Goal: Transaction & Acquisition: Purchase product/service

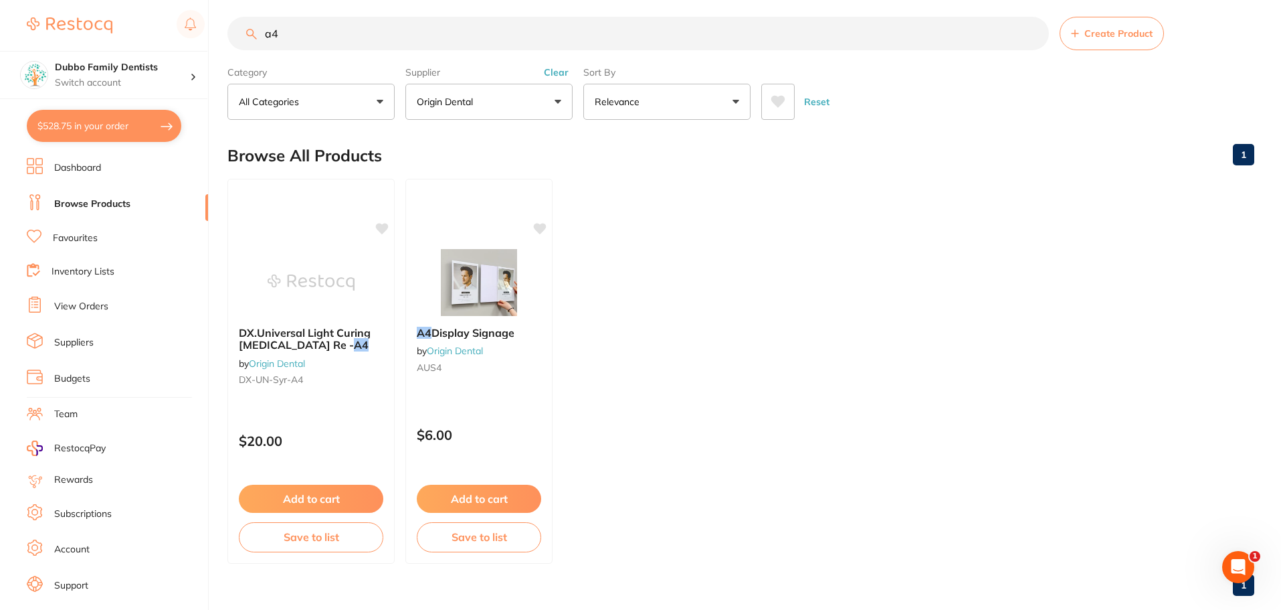
click at [80, 120] on button "$528.75 in your order" at bounding box center [104, 126] width 155 height 32
checkbox input "true"
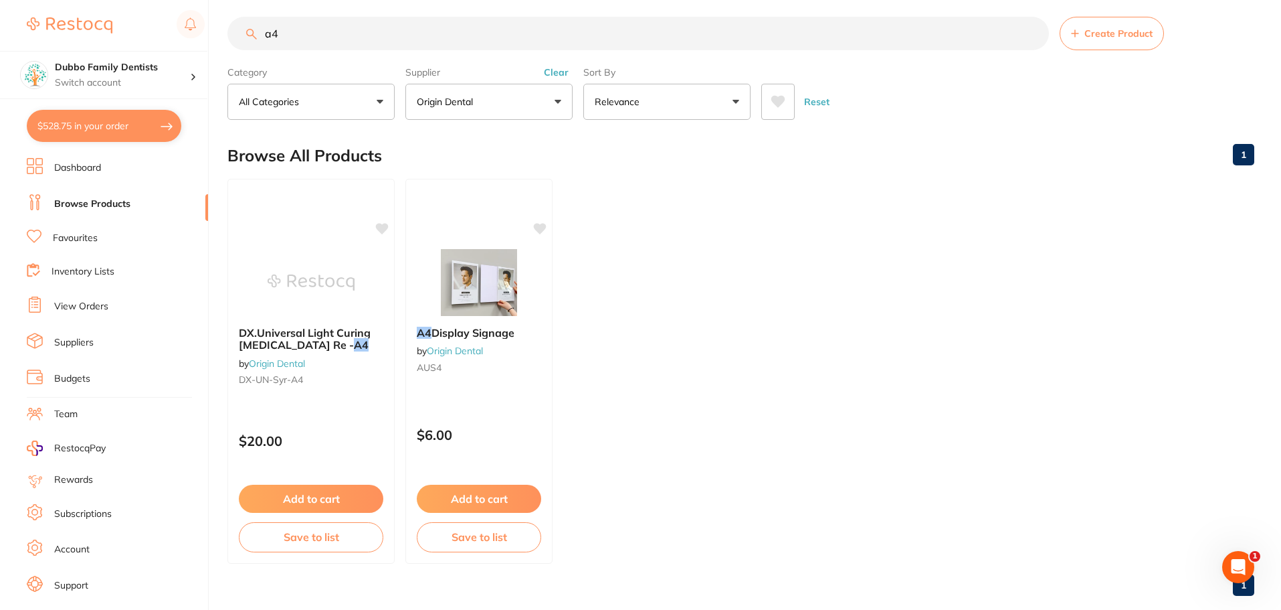
checkbox input "true"
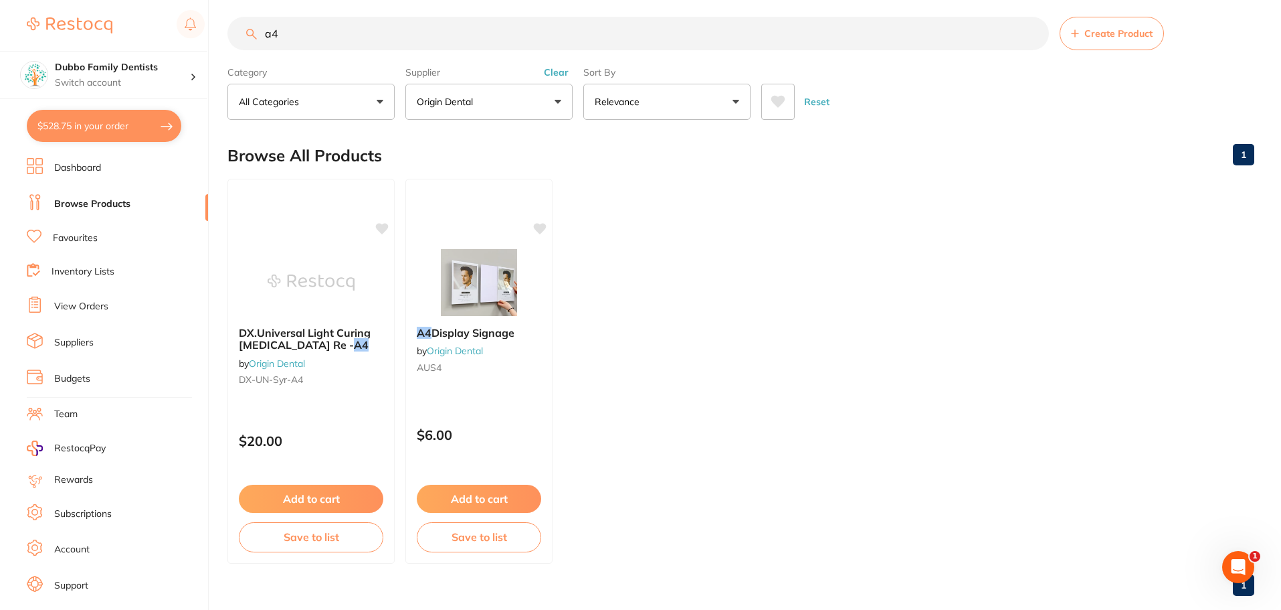
checkbox input "true"
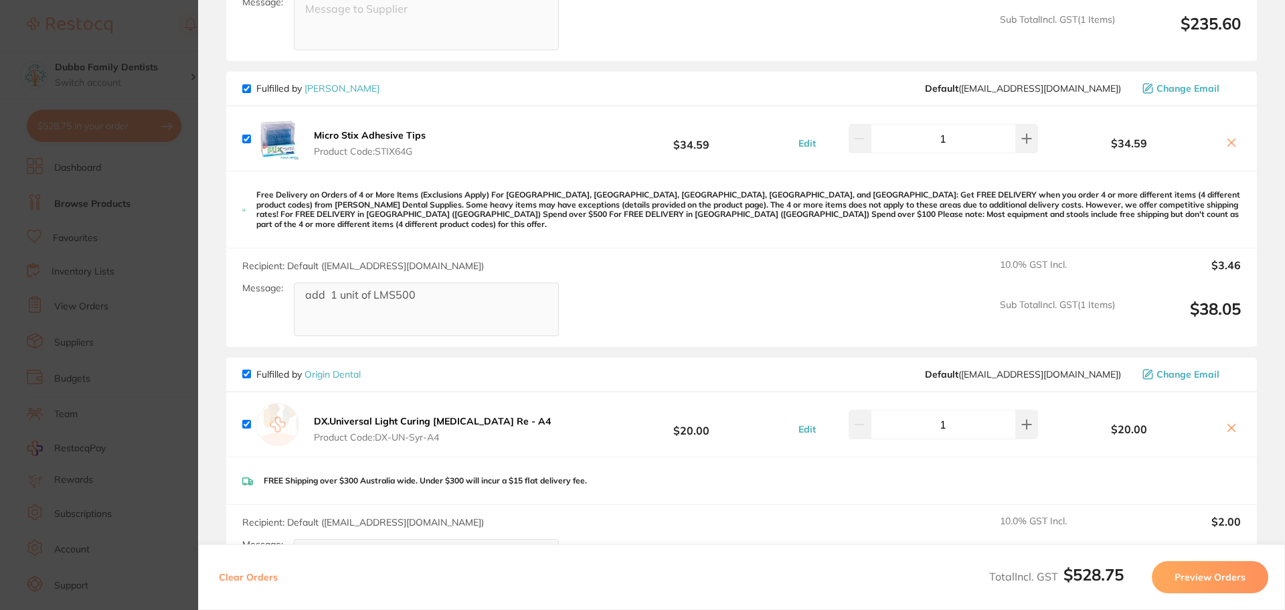
scroll to position [602, 0]
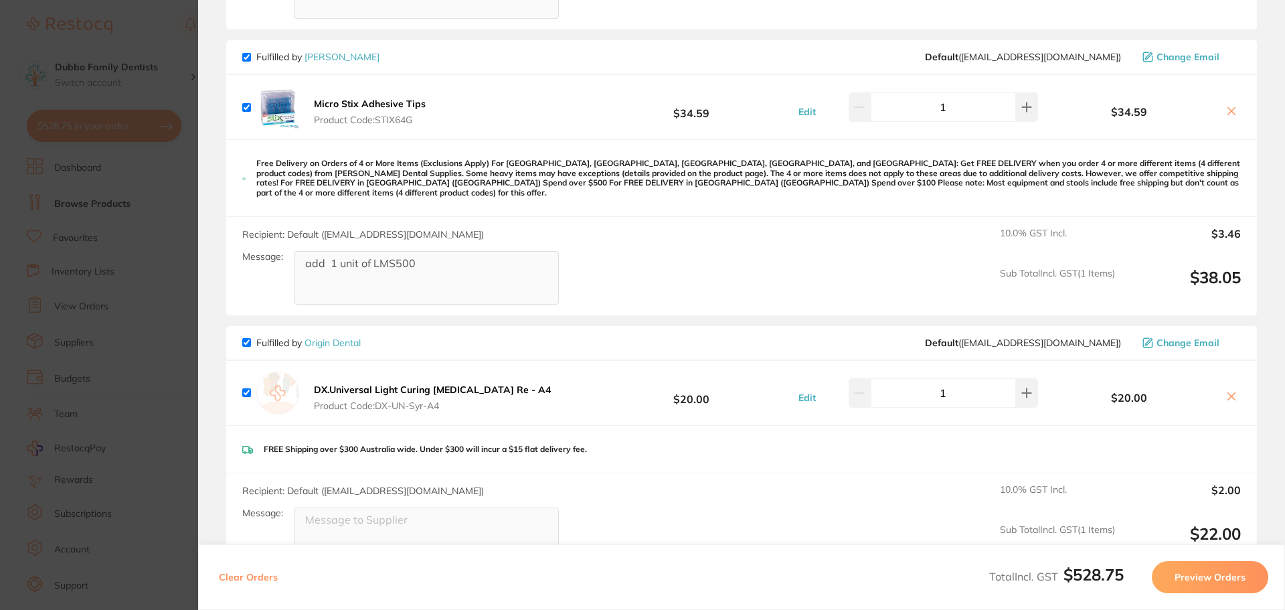
click at [1226, 109] on icon at bounding box center [1231, 111] width 11 height 11
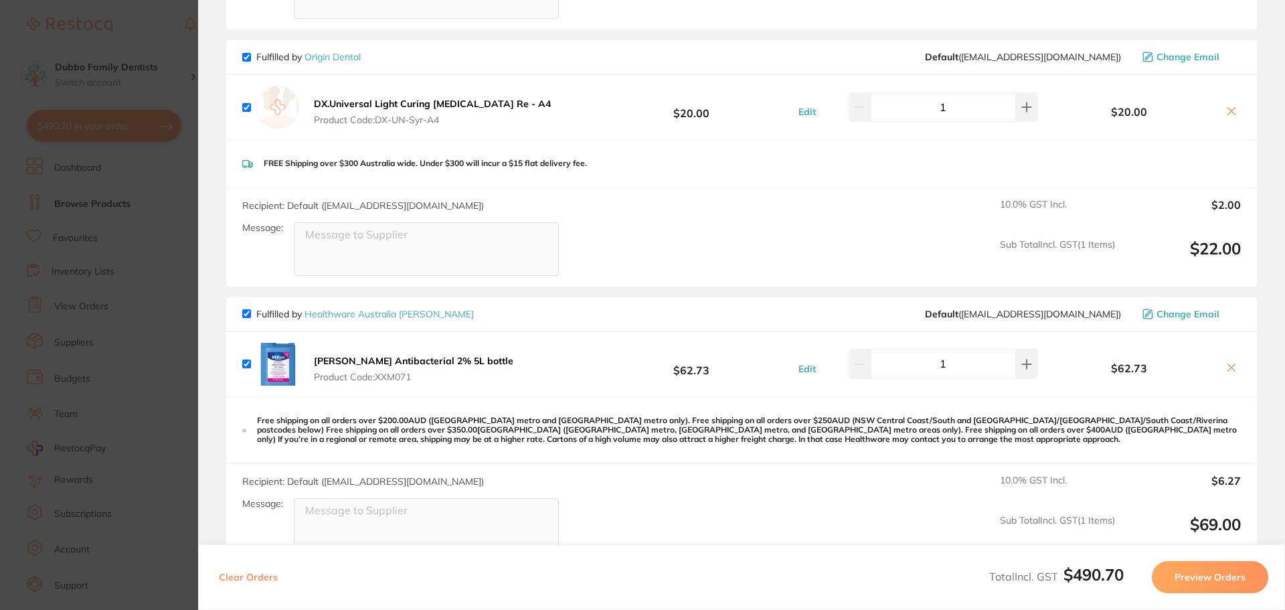
click at [1228, 367] on icon at bounding box center [1231, 367] width 7 height 7
click at [1230, 367] on icon at bounding box center [1231, 367] width 11 height 11
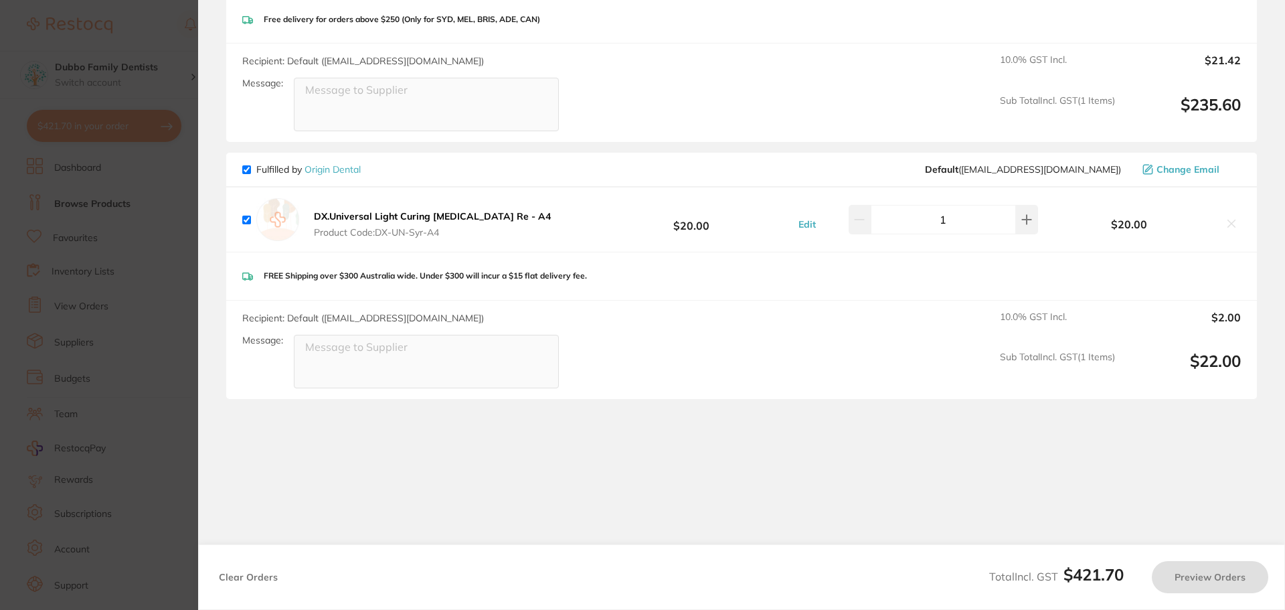
checkbox input "true"
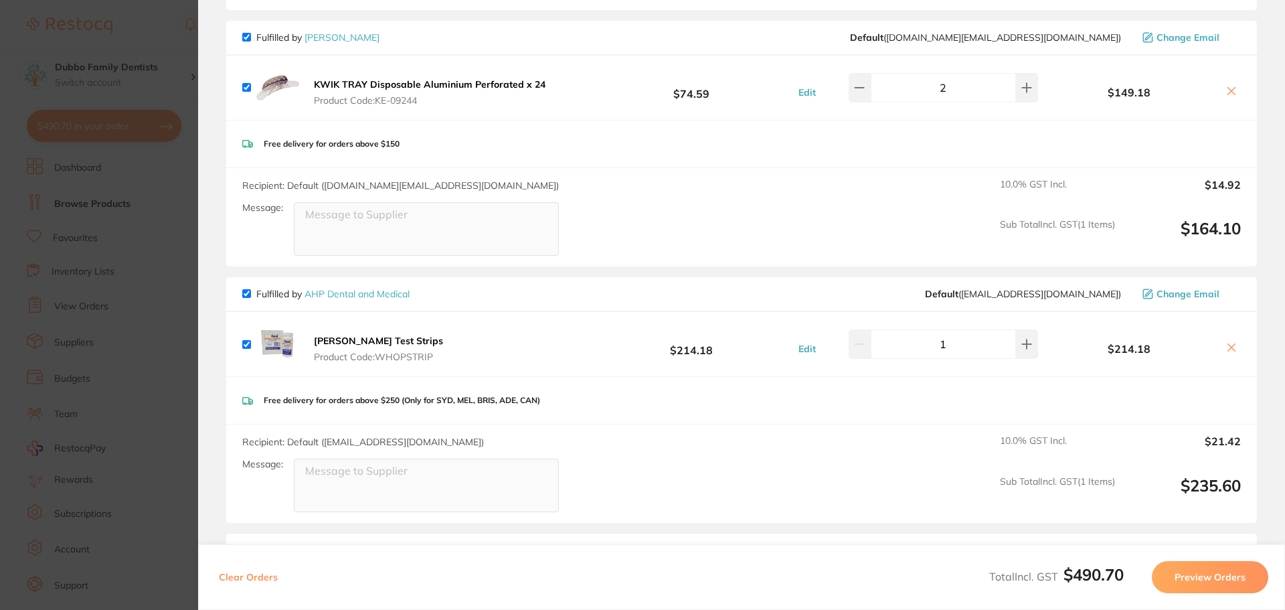
scroll to position [0, 0]
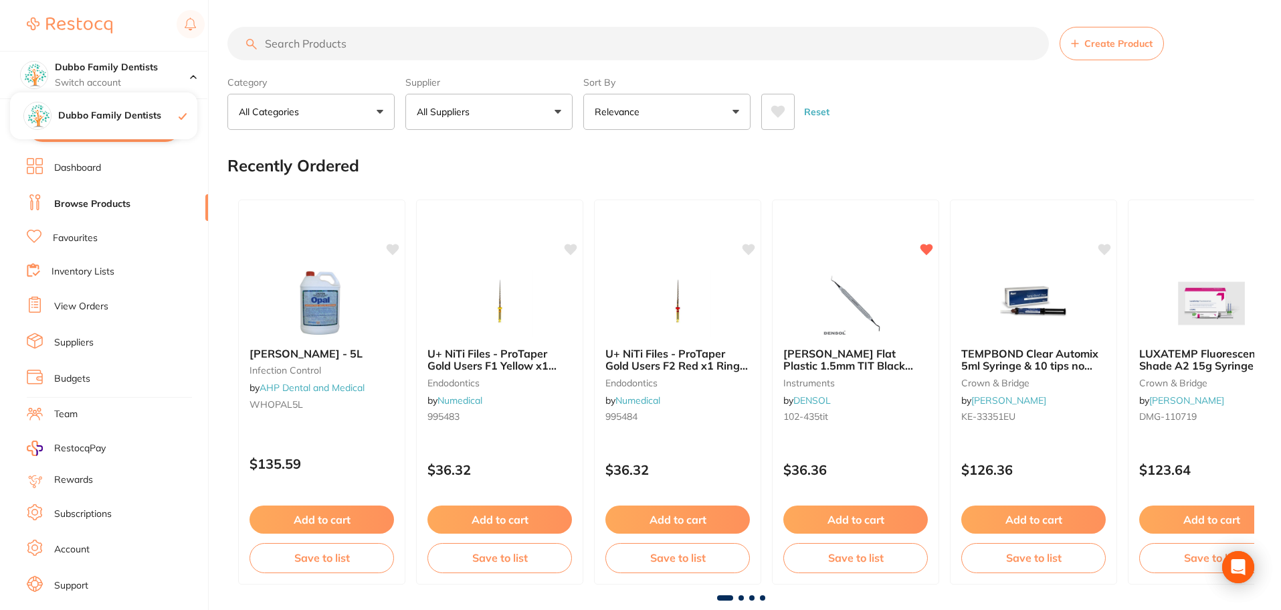
click at [220, 57] on div "$446.09 Dubbo Family Dentists Switch account Dubbo Family Dentists $446.09 in y…" at bounding box center [640, 305] width 1281 height 610
click at [128, 124] on div "Dubbo Family Dentists" at bounding box center [103, 115] width 187 height 47
click at [108, 124] on button "$446.09 in your order" at bounding box center [104, 126] width 155 height 32
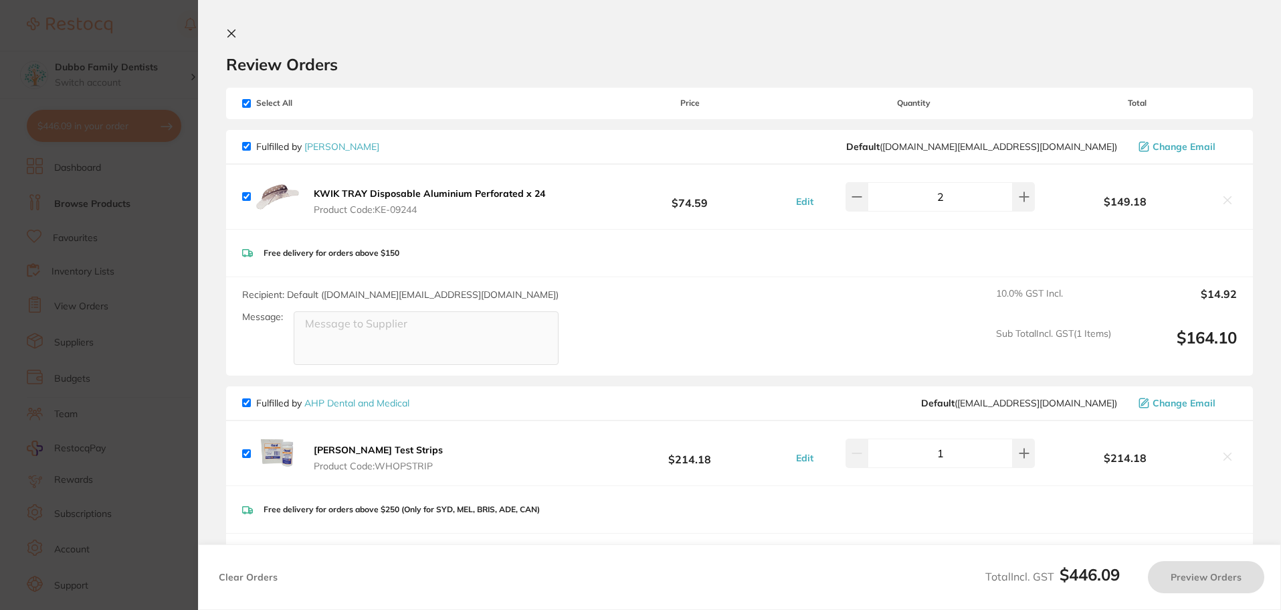
checkbox input "true"
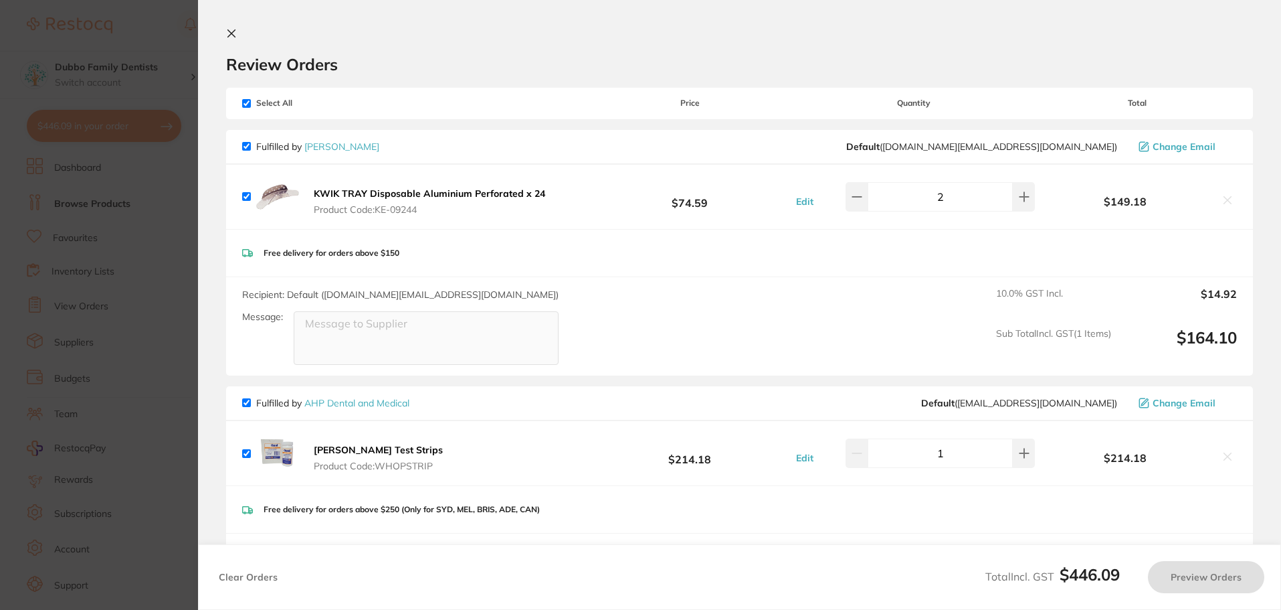
checkbox input "true"
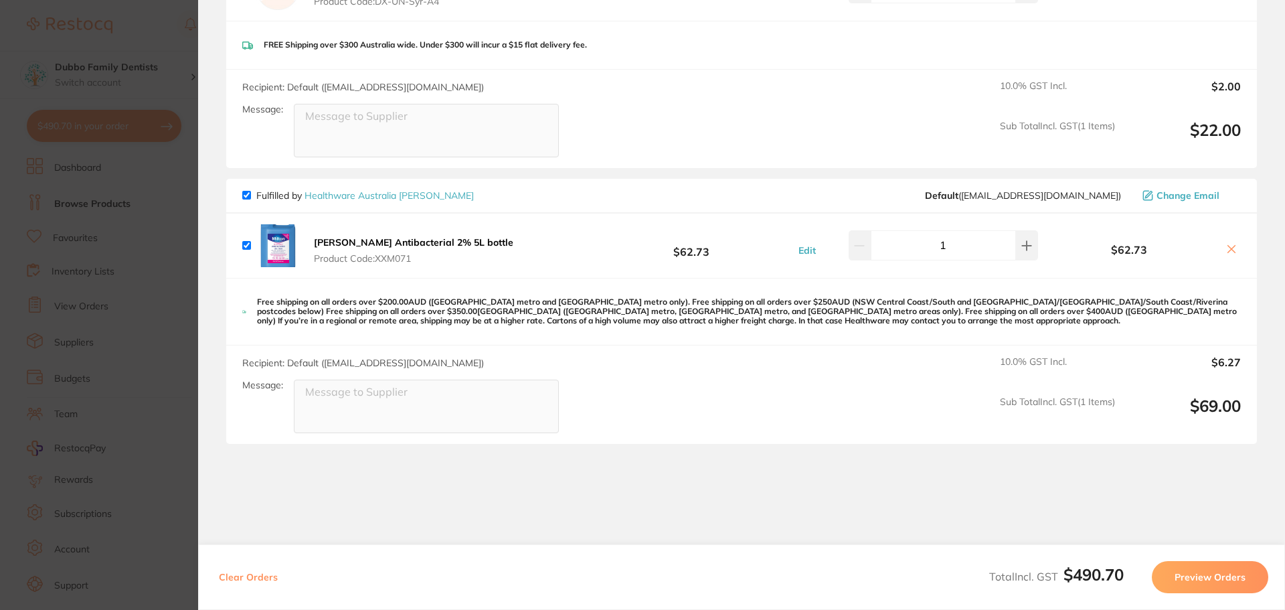
scroll to position [736, 0]
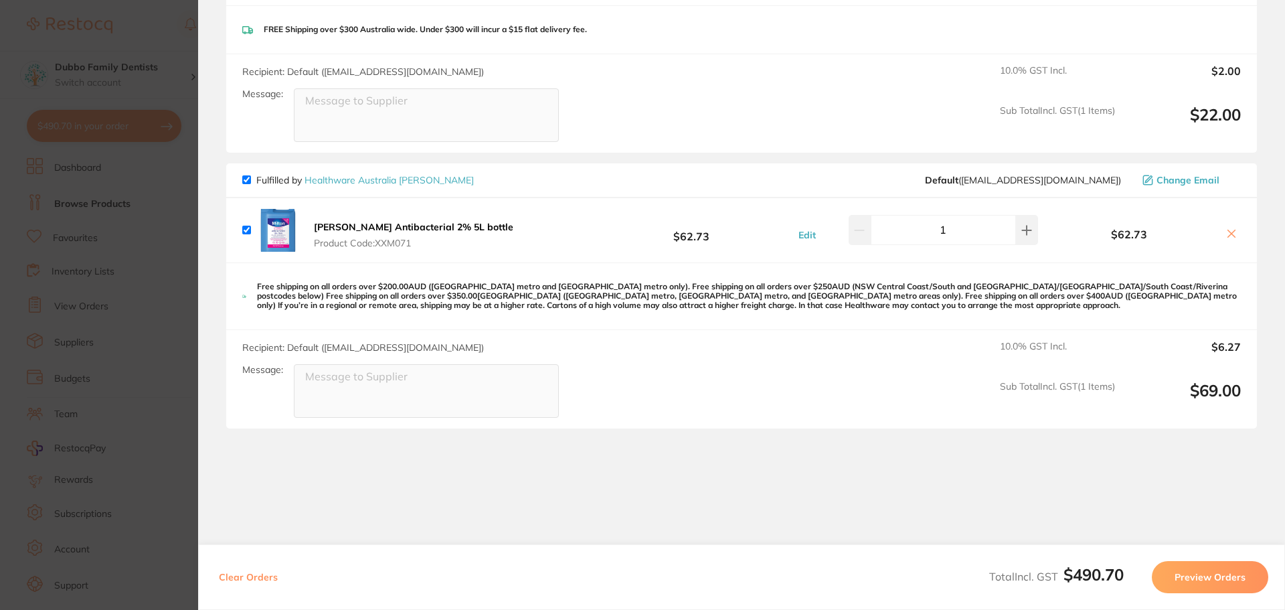
click at [1226, 234] on icon at bounding box center [1231, 233] width 11 height 11
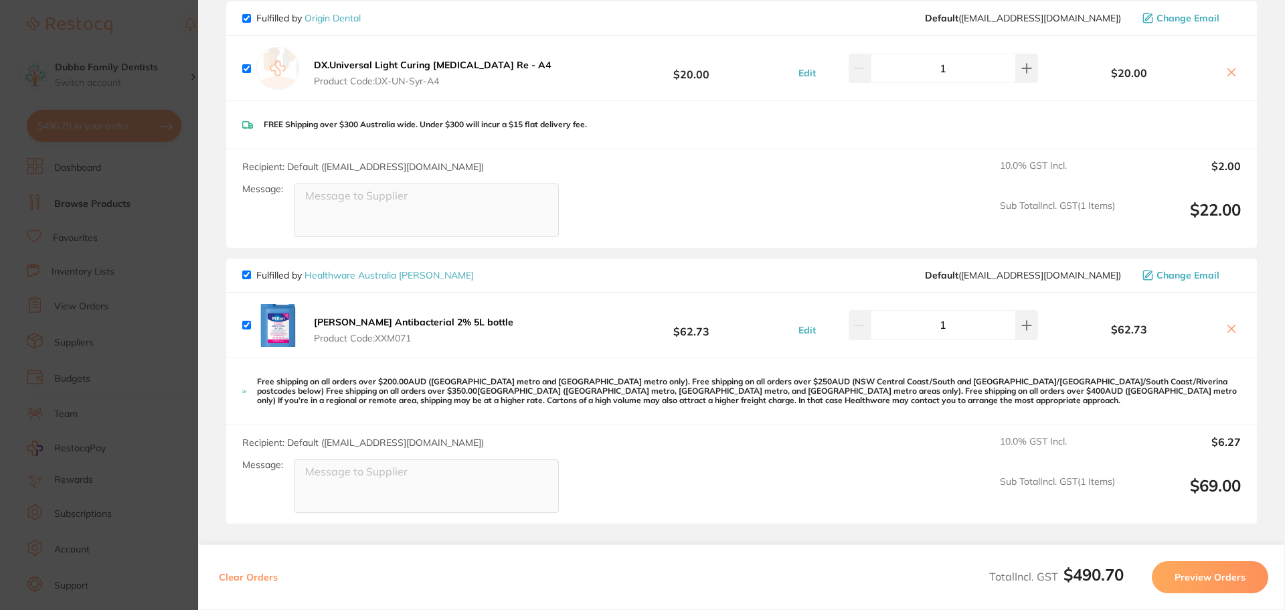
scroll to position [535, 0]
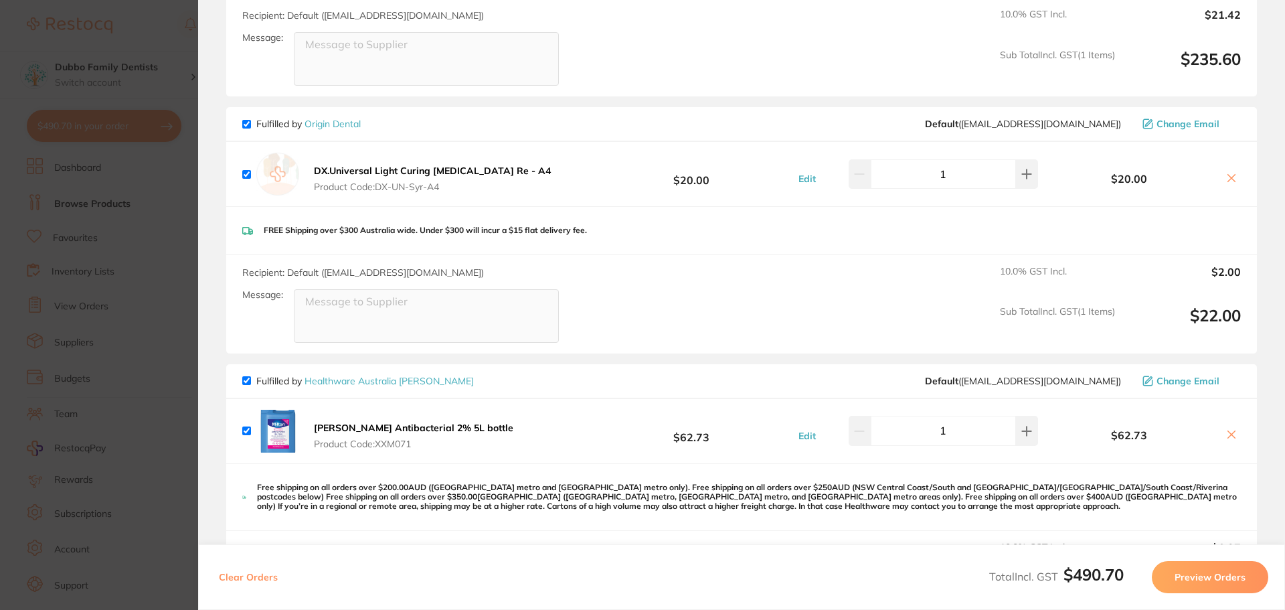
click at [813, 434] on button "Edit" at bounding box center [806, 436] width 25 height 12
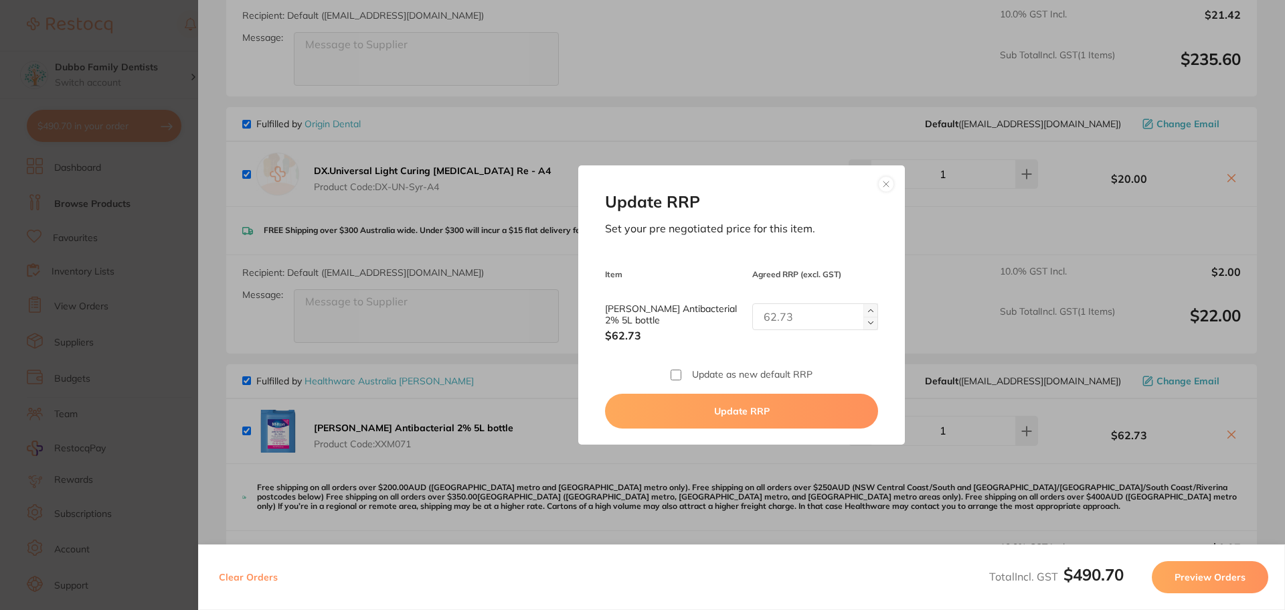
click at [882, 180] on button at bounding box center [886, 184] width 16 height 16
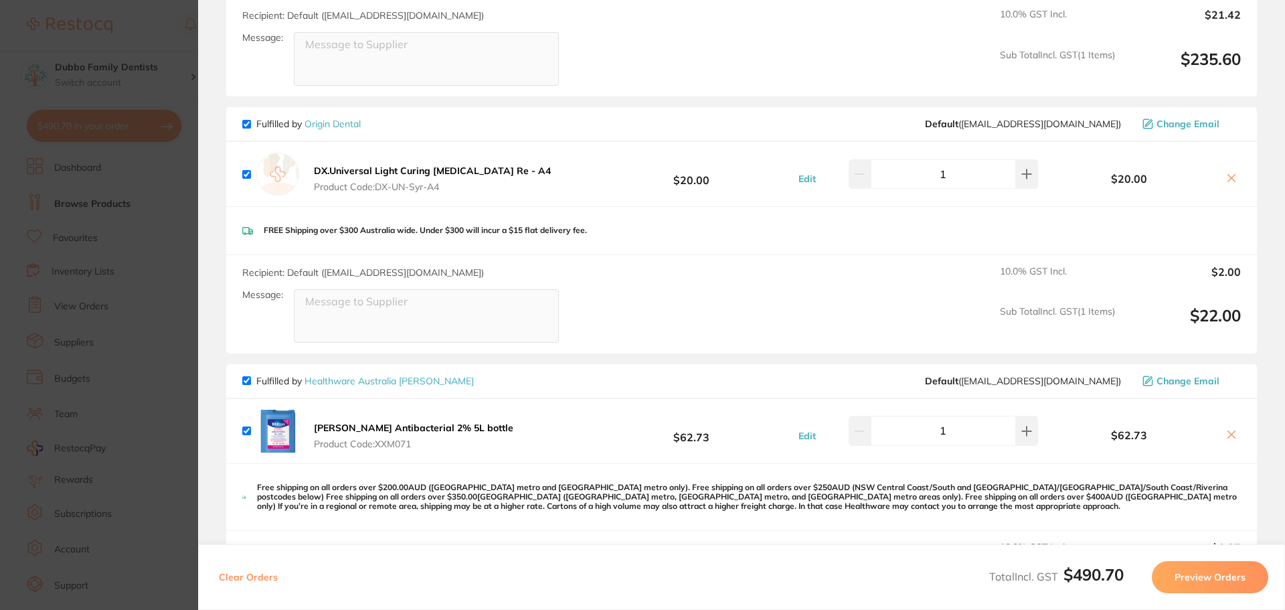
click at [1228, 433] on icon at bounding box center [1231, 434] width 7 height 7
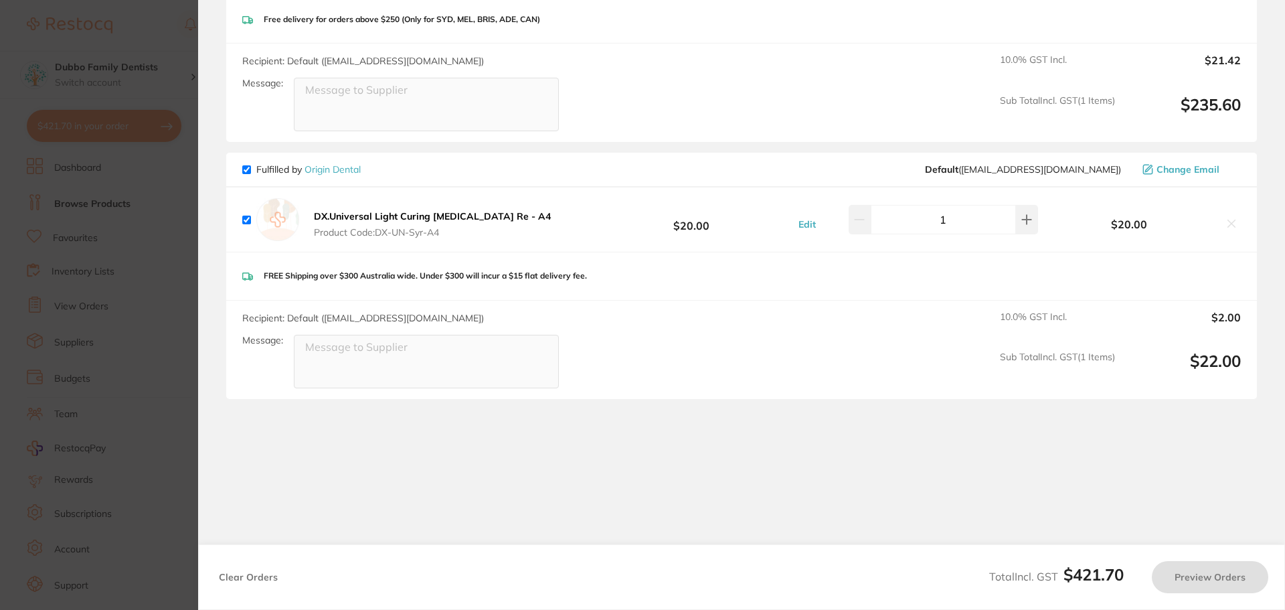
checkbox input "true"
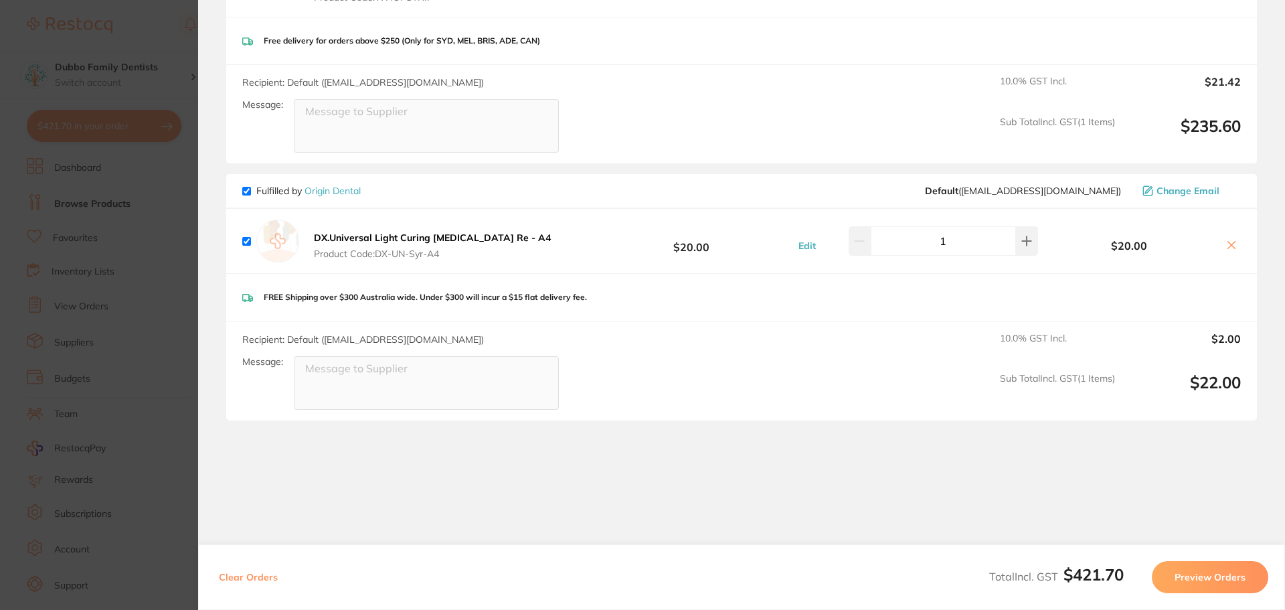
scroll to position [0, 0]
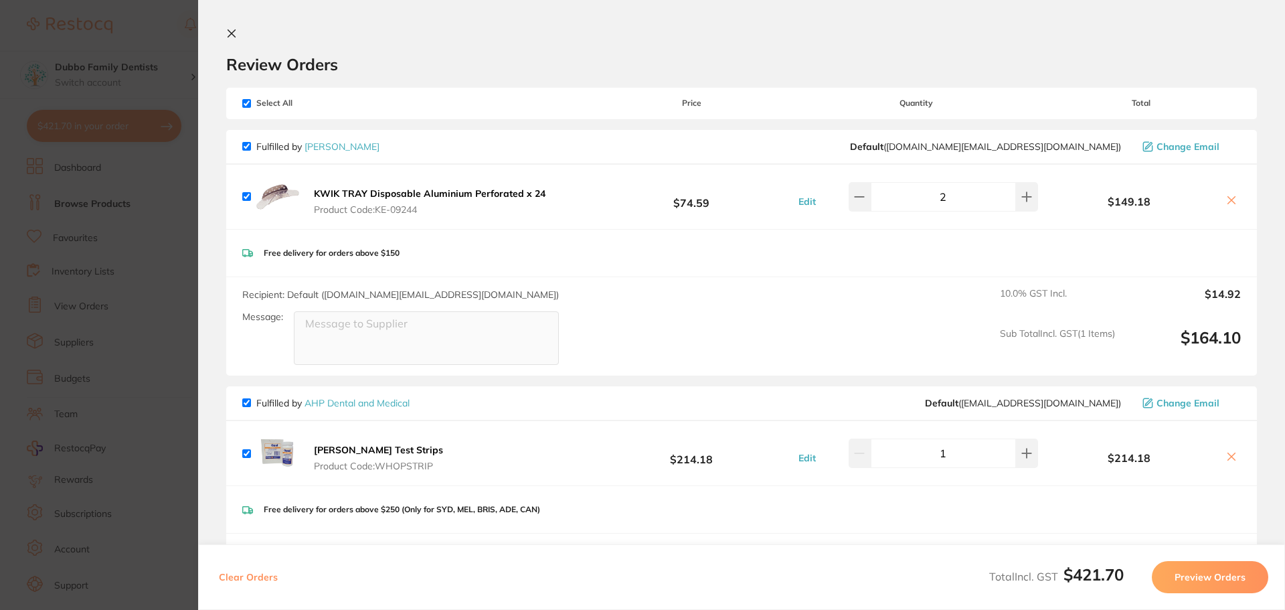
click at [152, 181] on section "Update RRP Set your pre negotiated price for this item. Item Agreed RRP (excl. …" at bounding box center [642, 305] width 1285 height 610
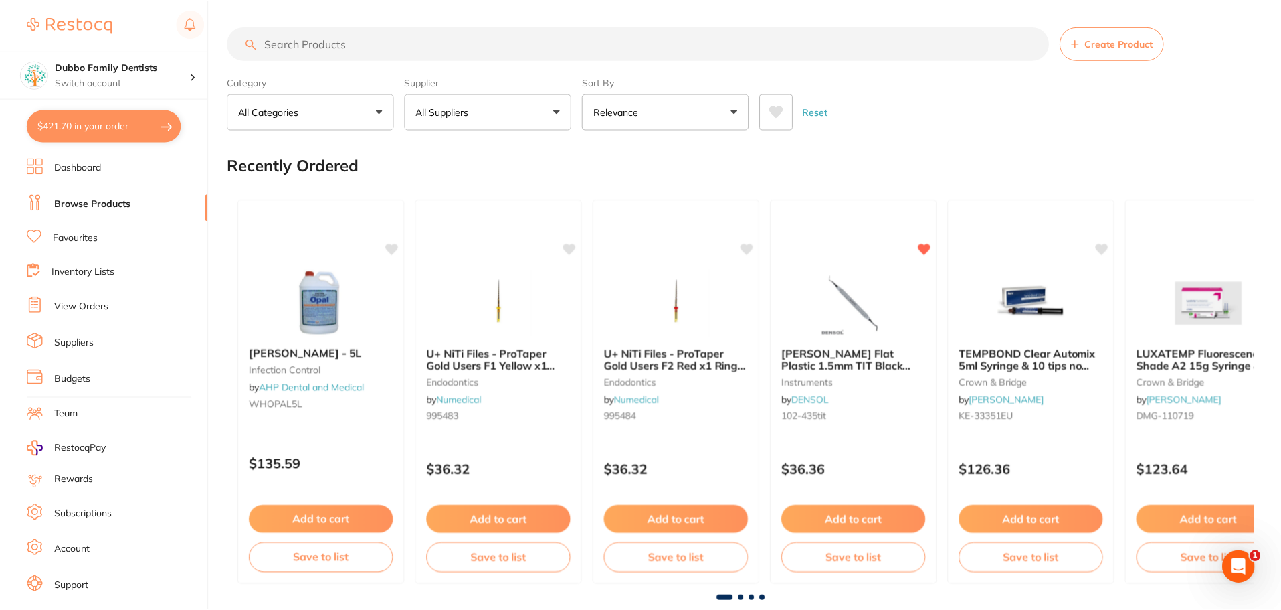
scroll to position [10, 0]
